Goal: Information Seeking & Learning: Learn about a topic

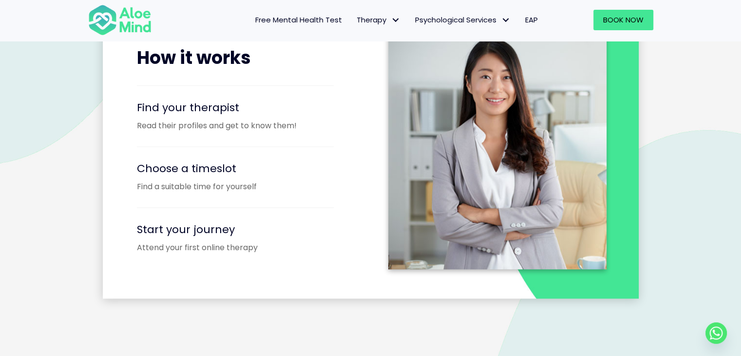
scroll to position [1218, 0]
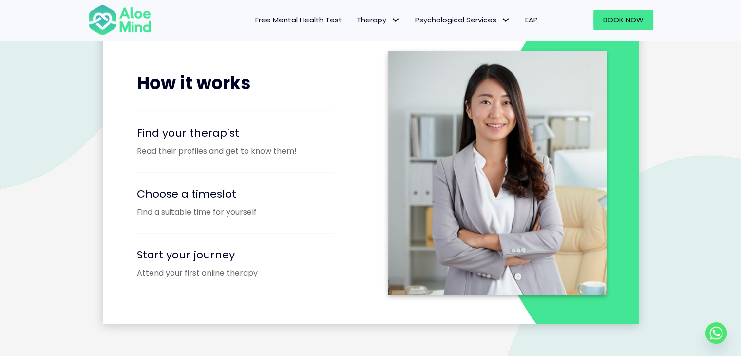
click at [326, 11] on link "Free Mental Health Test" at bounding box center [298, 20] width 101 height 20
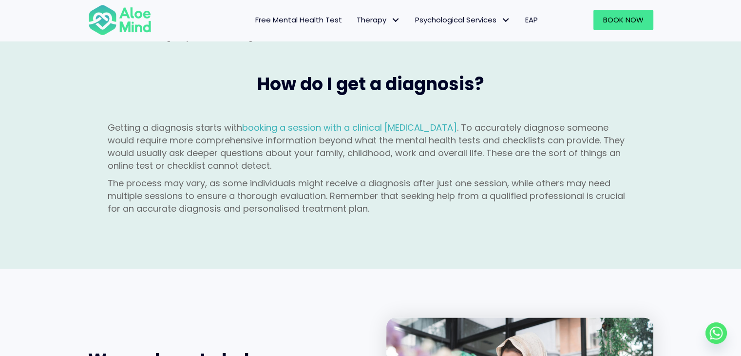
scroll to position [1072, 0]
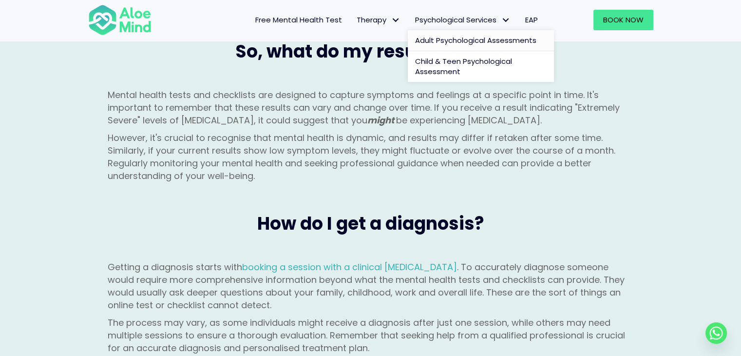
click at [425, 40] on span "Adult Psychological Assessments" at bounding box center [475, 40] width 121 height 10
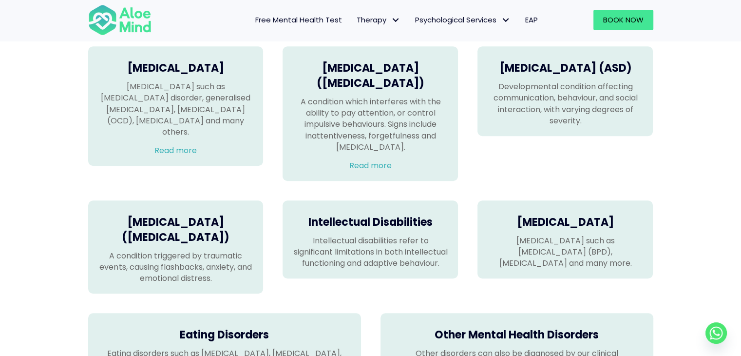
scroll to position [682, 0]
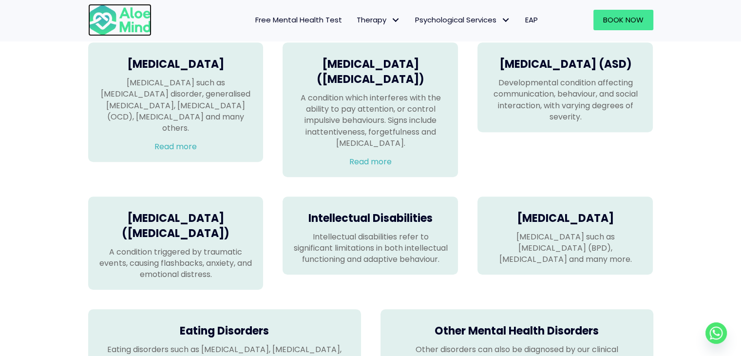
click at [116, 26] on img at bounding box center [119, 20] width 63 height 32
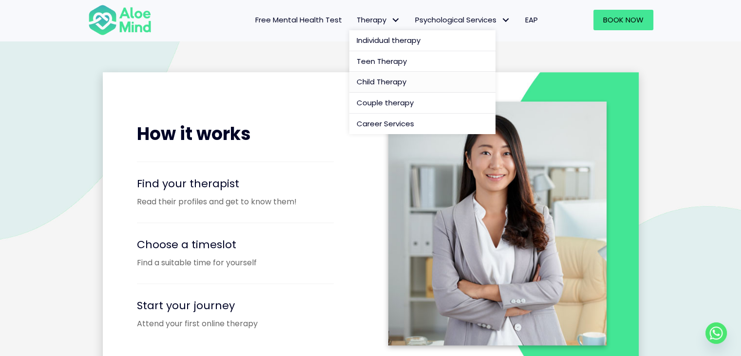
scroll to position [1218, 0]
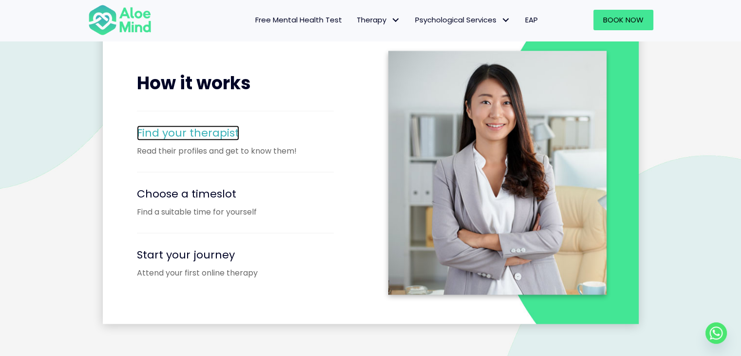
click at [226, 131] on span "Find your therapist" at bounding box center [188, 132] width 102 height 15
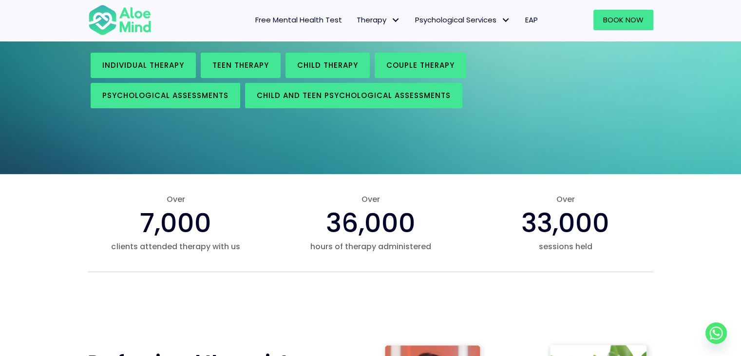
scroll to position [97, 0]
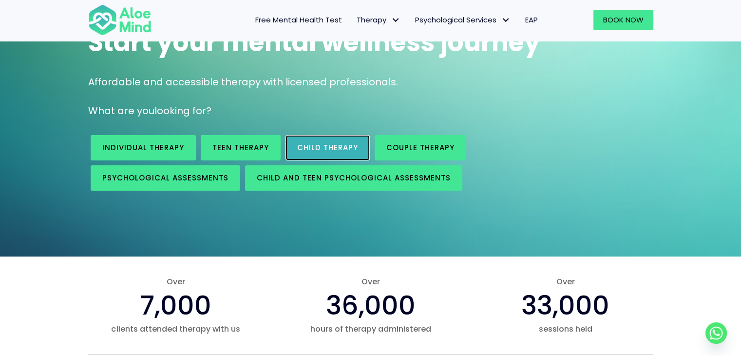
click at [316, 157] on link "Child Therapy" at bounding box center [328, 147] width 84 height 25
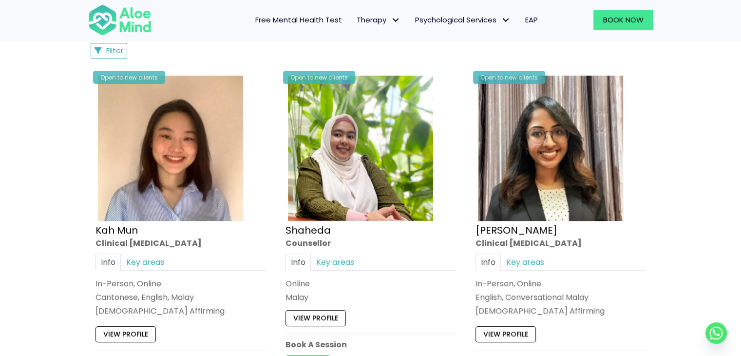
scroll to position [487, 0]
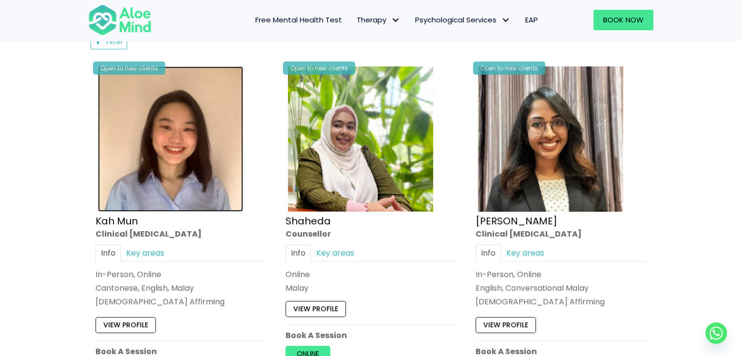
click at [214, 176] on img at bounding box center [170, 138] width 145 height 145
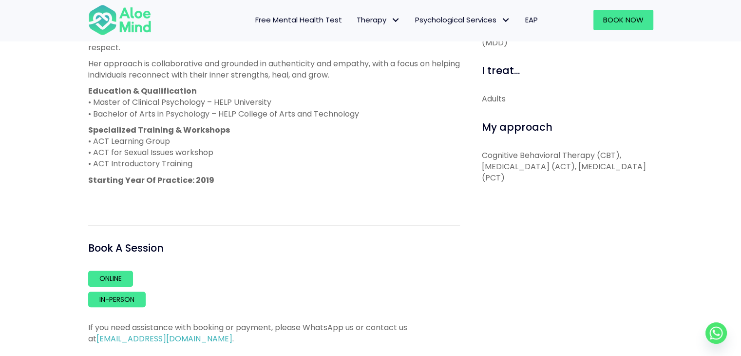
scroll to position [487, 0]
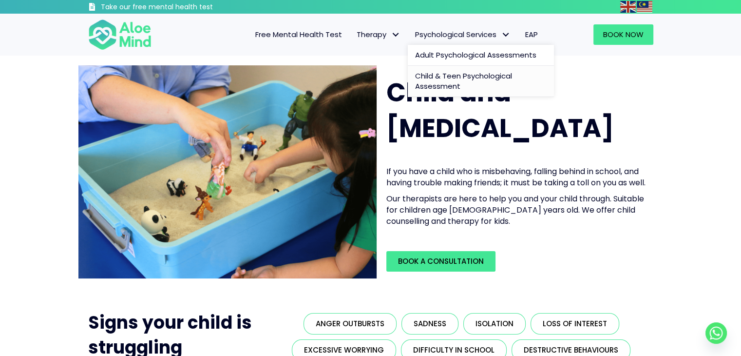
click at [466, 80] on span "Child & Teen Psychological Assessment" at bounding box center [463, 81] width 97 height 21
